Goal: Find specific page/section: Find specific page/section

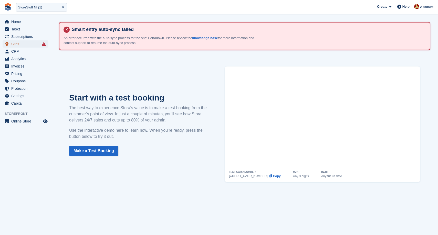
click at [28, 45] on span "Sites" at bounding box center [26, 43] width 31 height 7
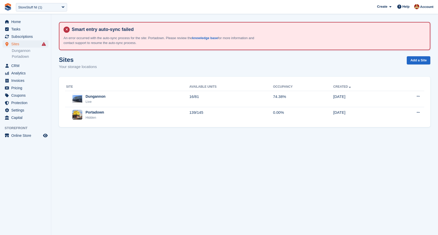
click at [222, 43] on p "An error occurred with the auto-sync process for the site: Portadown. Please re…" at bounding box center [159, 41] width 192 height 10
click at [212, 38] on link "knowledge base" at bounding box center [205, 38] width 26 height 4
click at [101, 62] on div "Sites Your storage locations Add a Site" at bounding box center [244, 66] width 371 height 20
click at [169, 55] on section "Smart entry auto-sync failed An error occurred with the auto-sync process for t…" at bounding box center [244, 117] width 386 height 235
click at [30, 136] on span "Online Store" at bounding box center [26, 135] width 31 height 7
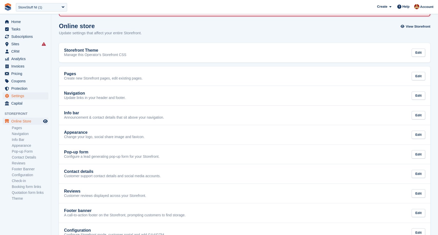
scroll to position [42, 0]
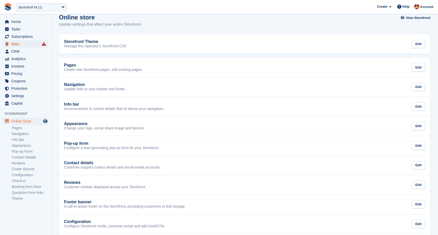
click at [38, 45] on span "Sites" at bounding box center [26, 43] width 31 height 7
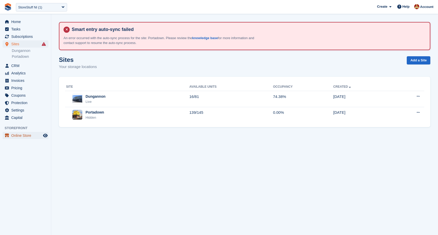
click at [25, 134] on span "Online Store" at bounding box center [26, 135] width 31 height 7
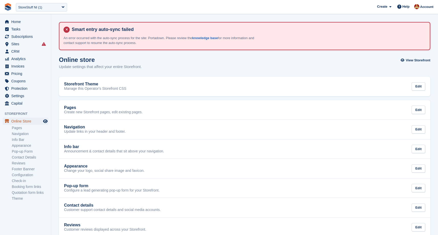
click at [19, 121] on span "Online Store" at bounding box center [26, 121] width 31 height 7
click at [21, 42] on span "Sites" at bounding box center [26, 43] width 31 height 7
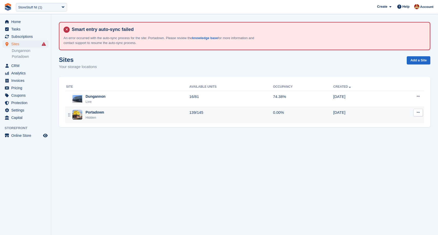
click at [109, 117] on div "Portadown Hidden" at bounding box center [127, 115] width 123 height 10
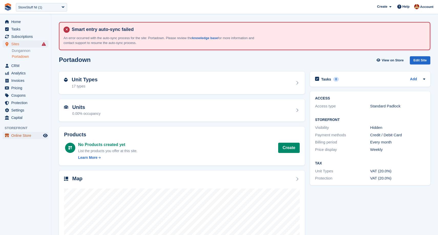
click at [14, 136] on span "Online Store" at bounding box center [26, 135] width 31 height 7
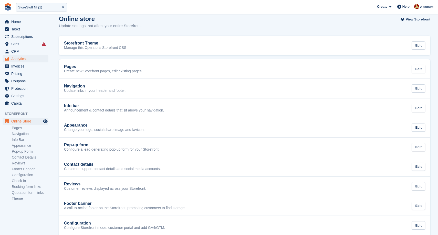
scroll to position [41, 0]
